Goal: Task Accomplishment & Management: Manage account settings

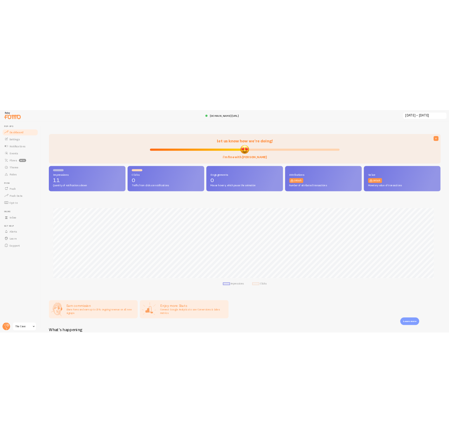
scroll to position [350955, 350361]
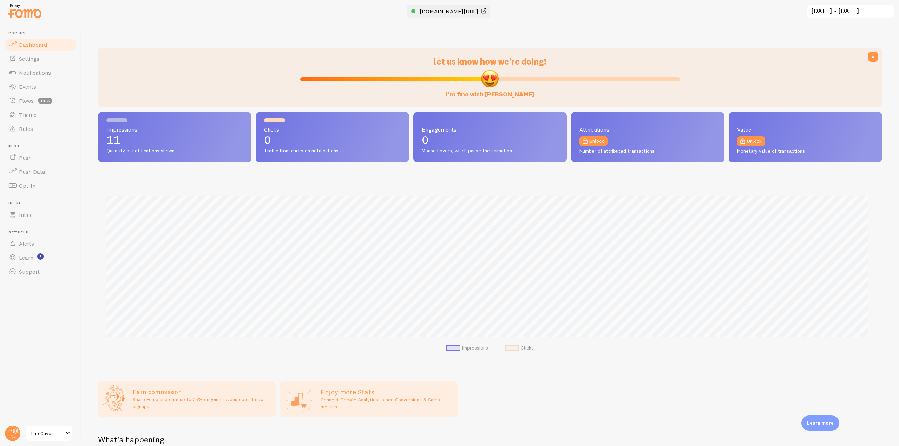
click at [463, 12] on span "[DOMAIN_NAME][URL]" at bounding box center [449, 11] width 59 height 7
click at [47, 74] on span "Notifications" at bounding box center [35, 72] width 32 height 7
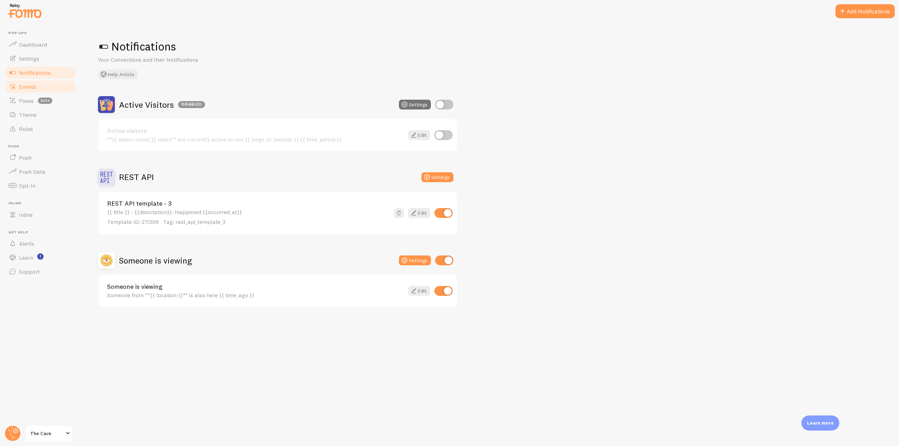
click at [40, 92] on link "Events" at bounding box center [40, 87] width 72 height 14
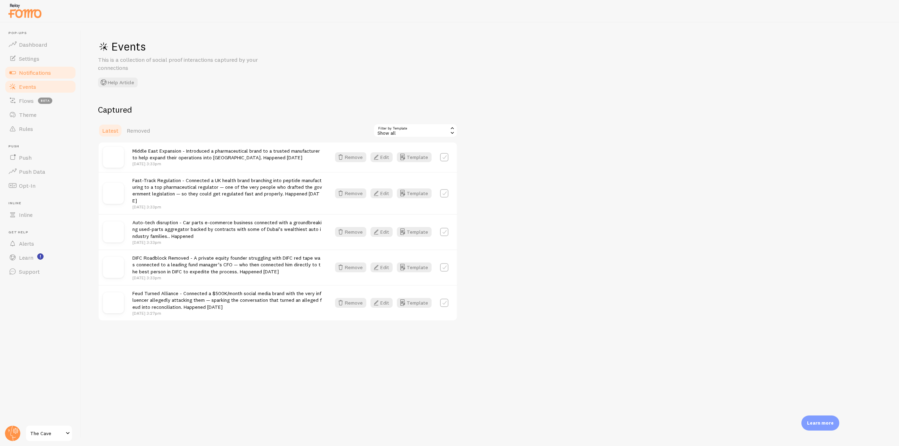
click at [50, 70] on span "Notifications" at bounding box center [35, 72] width 32 height 7
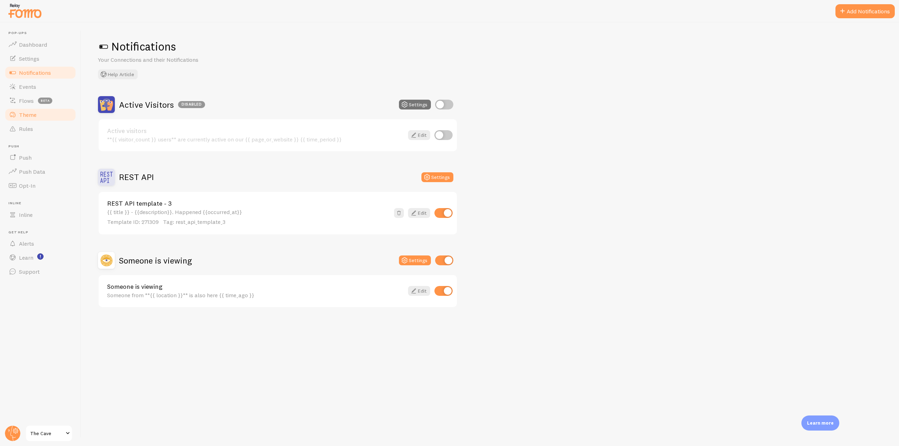
drag, startPoint x: 35, startPoint y: 116, endPoint x: 46, endPoint y: 116, distance: 10.2
click at [35, 116] on span "Theme" at bounding box center [28, 114] width 18 height 7
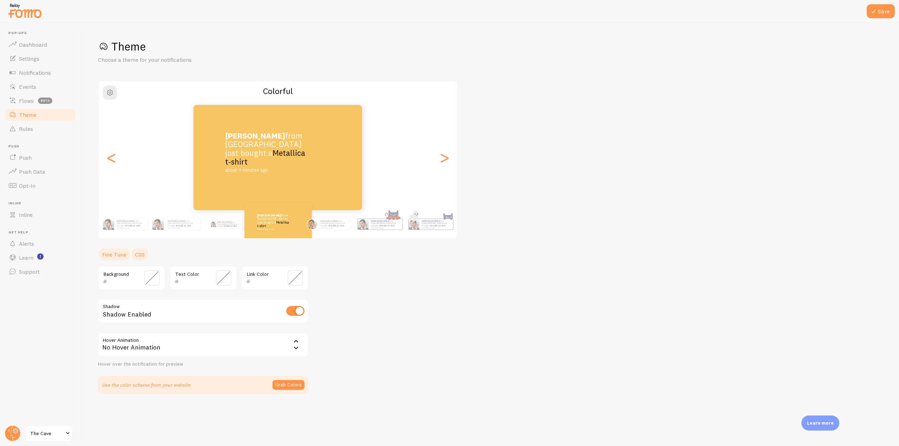
click at [145, 254] on link "CSS" at bounding box center [140, 255] width 18 height 14
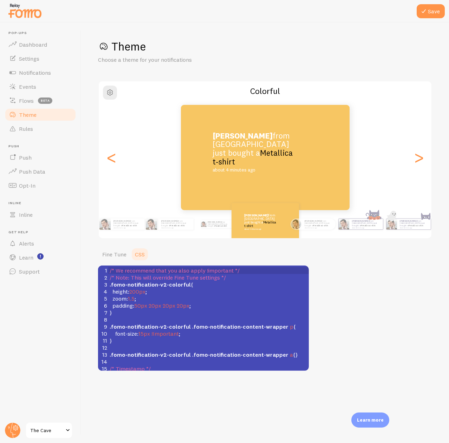
scroll to position [3, 0]
click at [201, 305] on pre "padding : 50px 20px 20px 20px ;" at bounding box center [208, 305] width 201 height 7
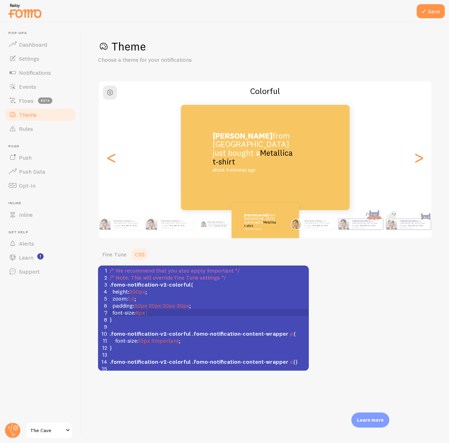
scroll to position [3, 35]
type textarea "font-size: 8px;"
